Goal: Task Accomplishment & Management: Manage account settings

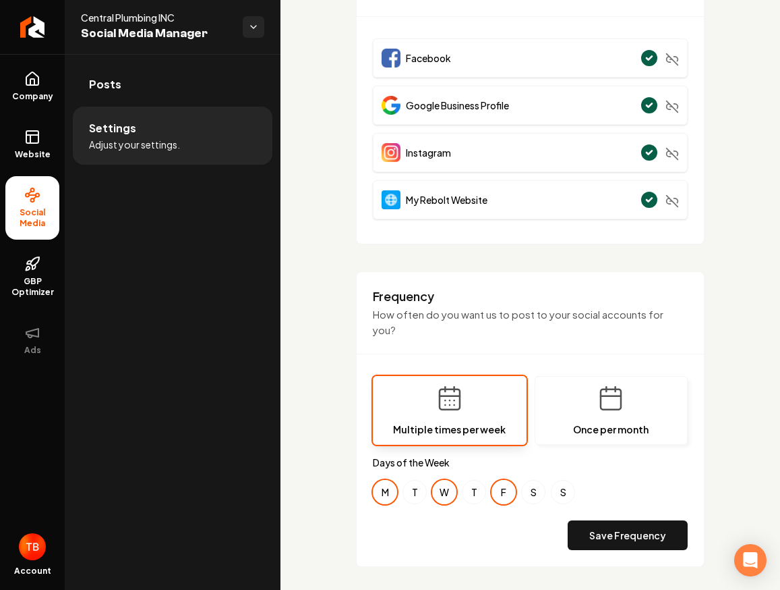
scroll to position [169, 0]
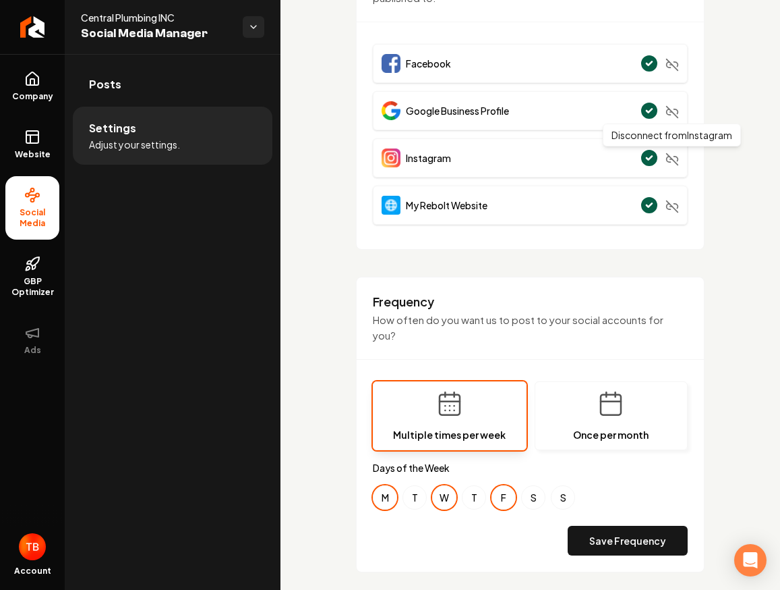
click at [677, 161] on icon "Main content area" at bounding box center [672, 158] width 13 height 13
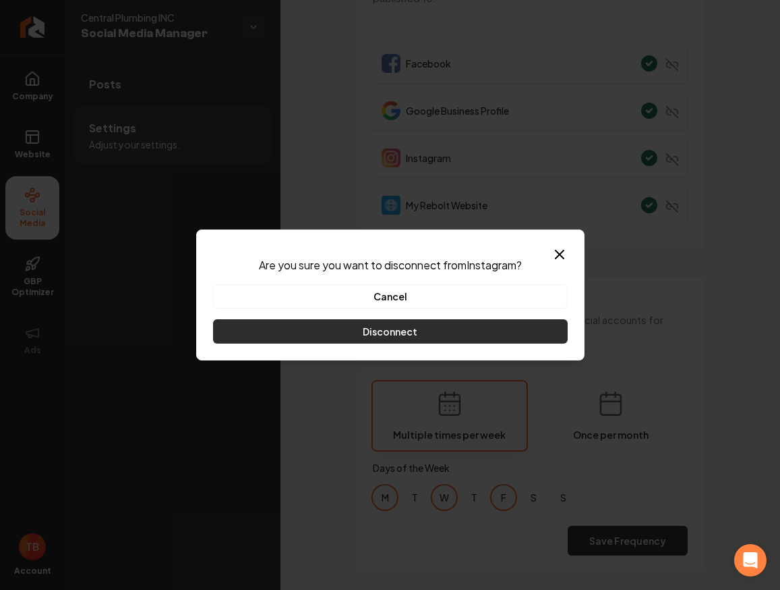
click at [483, 326] on button "Disconnect" at bounding box center [390, 331] width 355 height 24
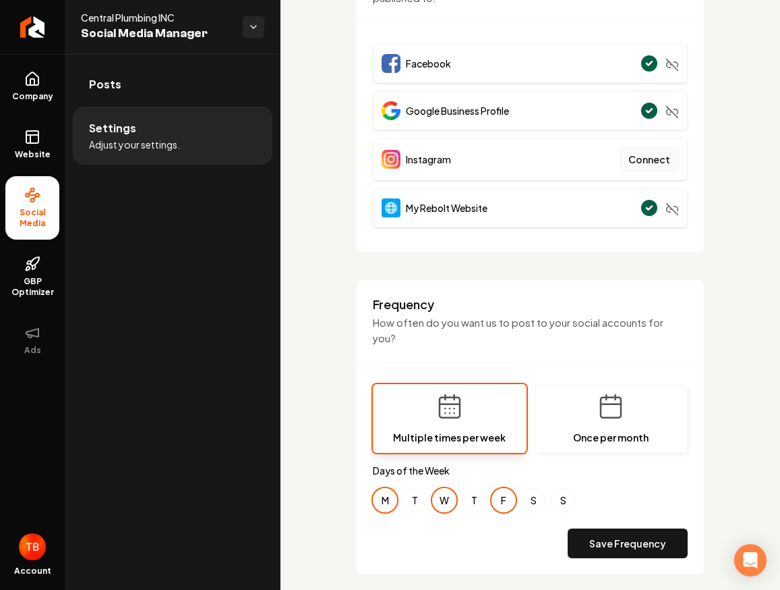
click at [648, 164] on button "Connect" at bounding box center [649, 159] width 59 height 24
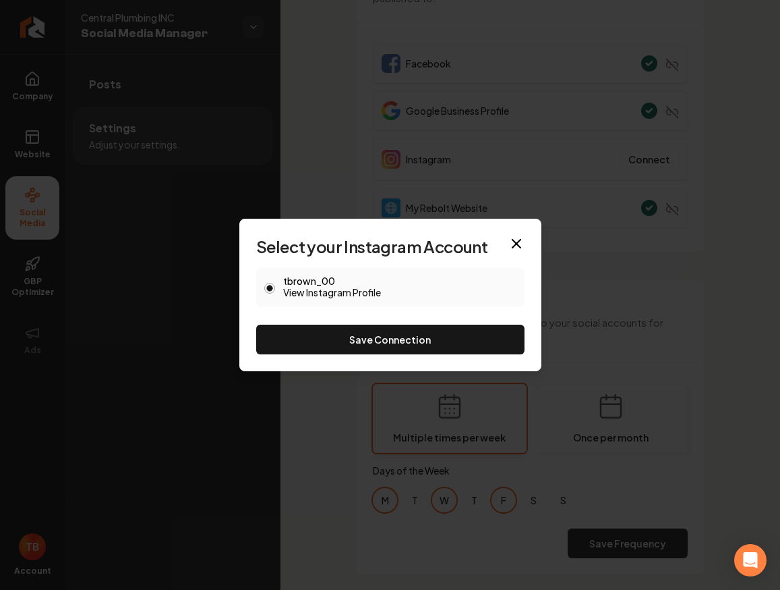
click at [359, 295] on link "View Instagram Profile" at bounding box center [399, 291] width 233 height 13
click at [519, 241] on icon "button" at bounding box center [517, 243] width 8 height 8
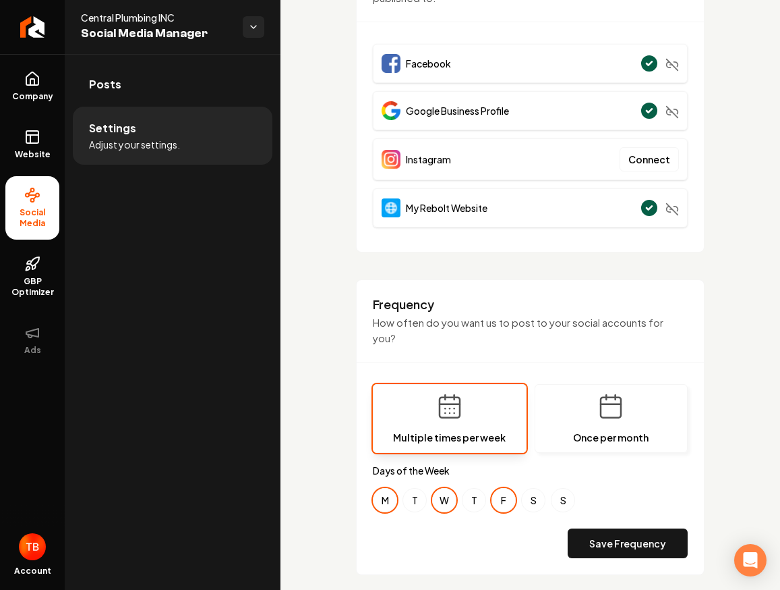
click at [550, 164] on div "Instagram Connect" at bounding box center [530, 159] width 315 height 42
click at [648, 162] on button "Connect" at bounding box center [649, 159] width 59 height 24
click at [41, 142] on link "Website" at bounding box center [32, 144] width 54 height 53
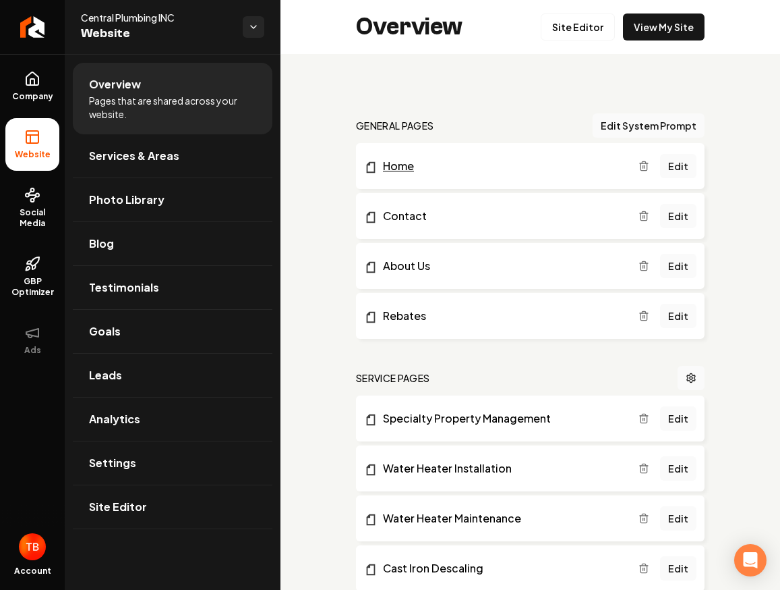
click at [413, 171] on link "Home" at bounding box center [501, 166] width 275 height 16
click at [582, 30] on link "Site Editor" at bounding box center [578, 26] width 74 height 27
